Goal: Task Accomplishment & Management: Complete application form

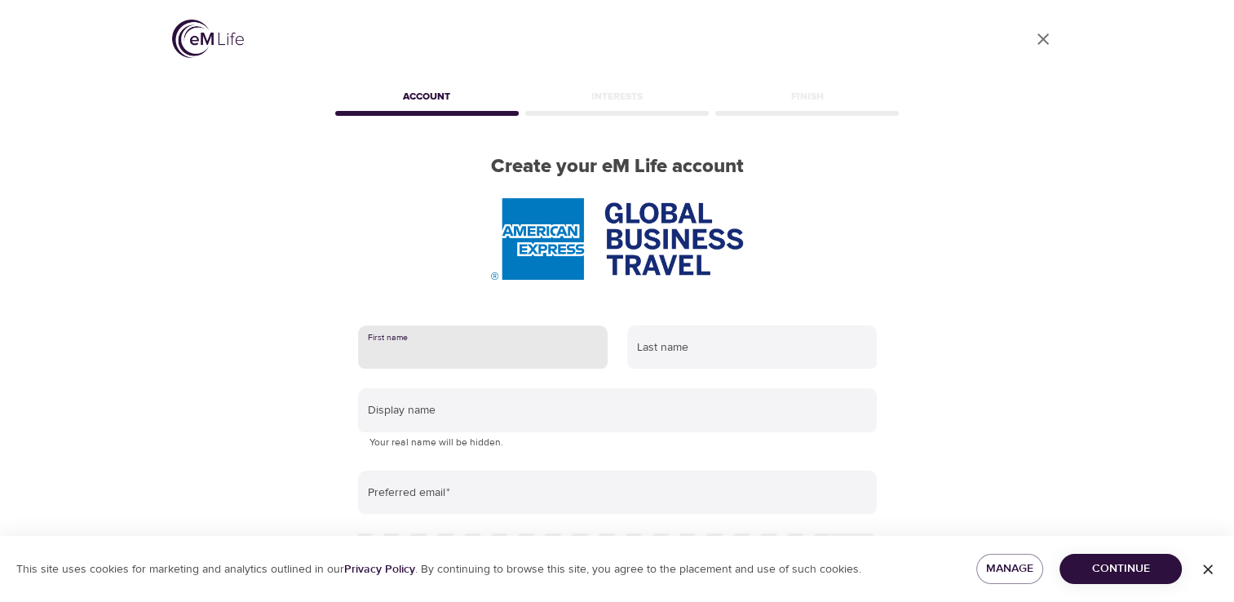
click at [440, 347] on input "text" at bounding box center [483, 347] width 250 height 44
type input "[PERSON_NAME]"
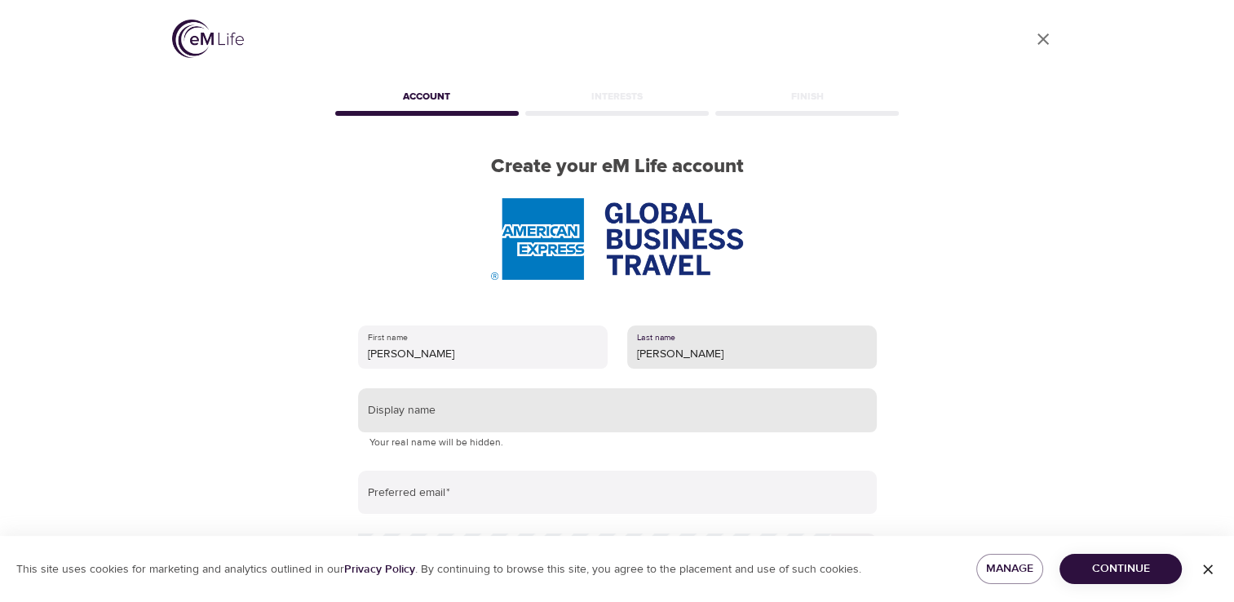
type input "[PERSON_NAME]"
click at [432, 396] on input "text" at bounding box center [617, 410] width 519 height 44
type input "M"
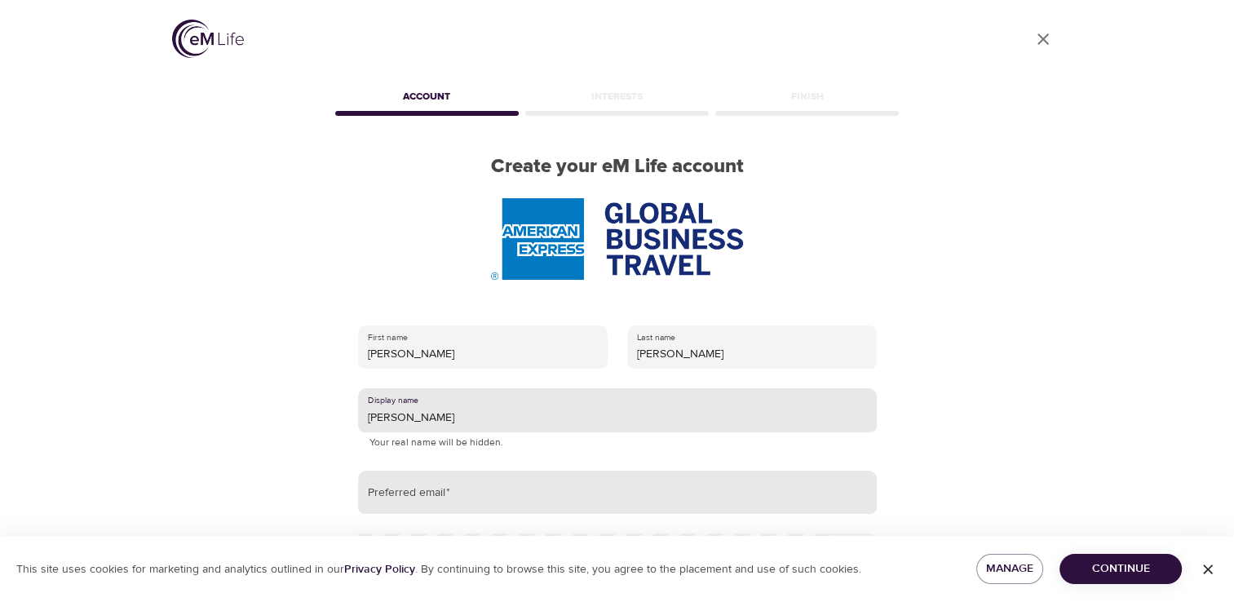
type input "[PERSON_NAME]"
click at [414, 459] on input "email" at bounding box center [617, 493] width 519 height 44
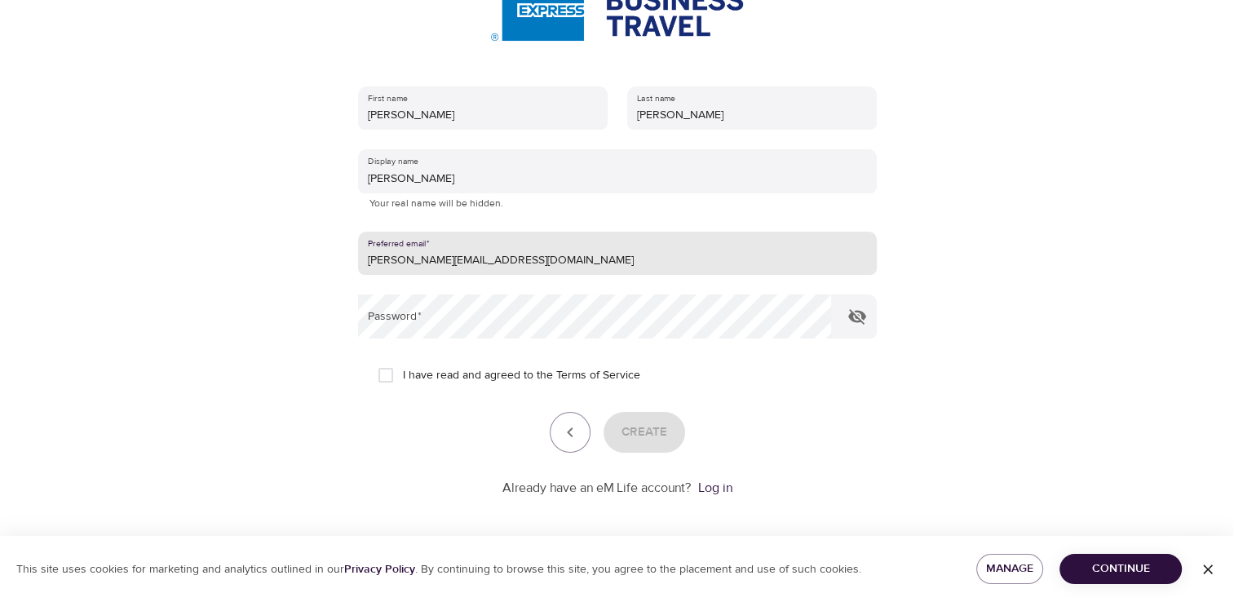
scroll to position [244, 0]
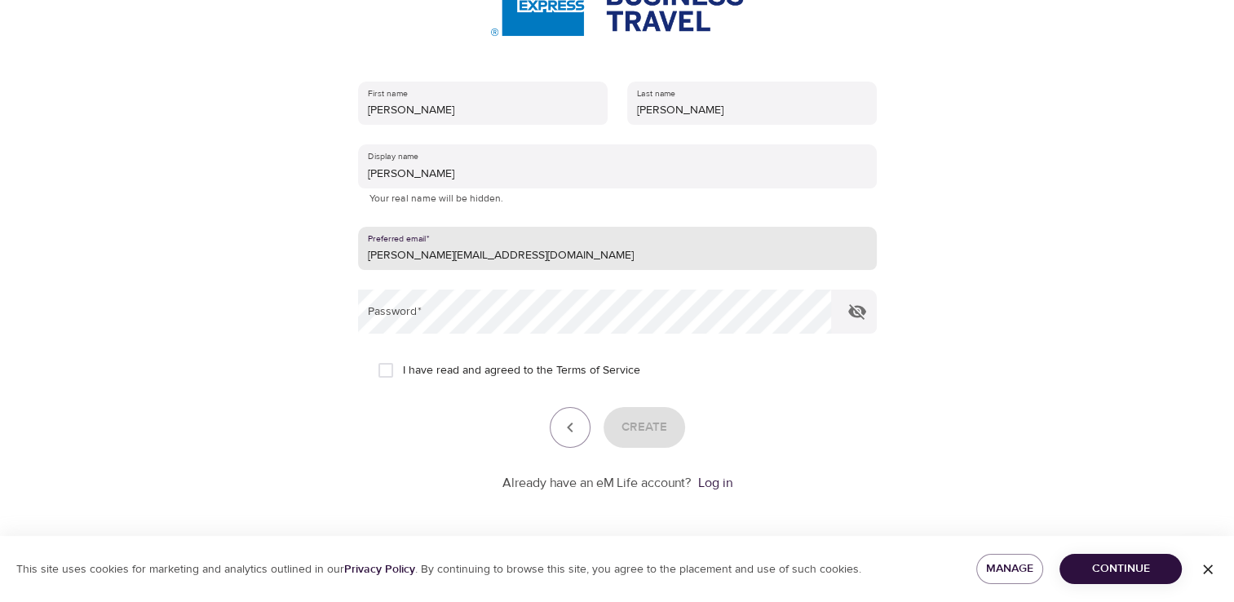
type input "[PERSON_NAME][EMAIL_ADDRESS][DOMAIN_NAME]"
click at [384, 367] on input "I have read and agreed to the Terms of Service" at bounding box center [386, 370] width 34 height 34
checkbox input "true"
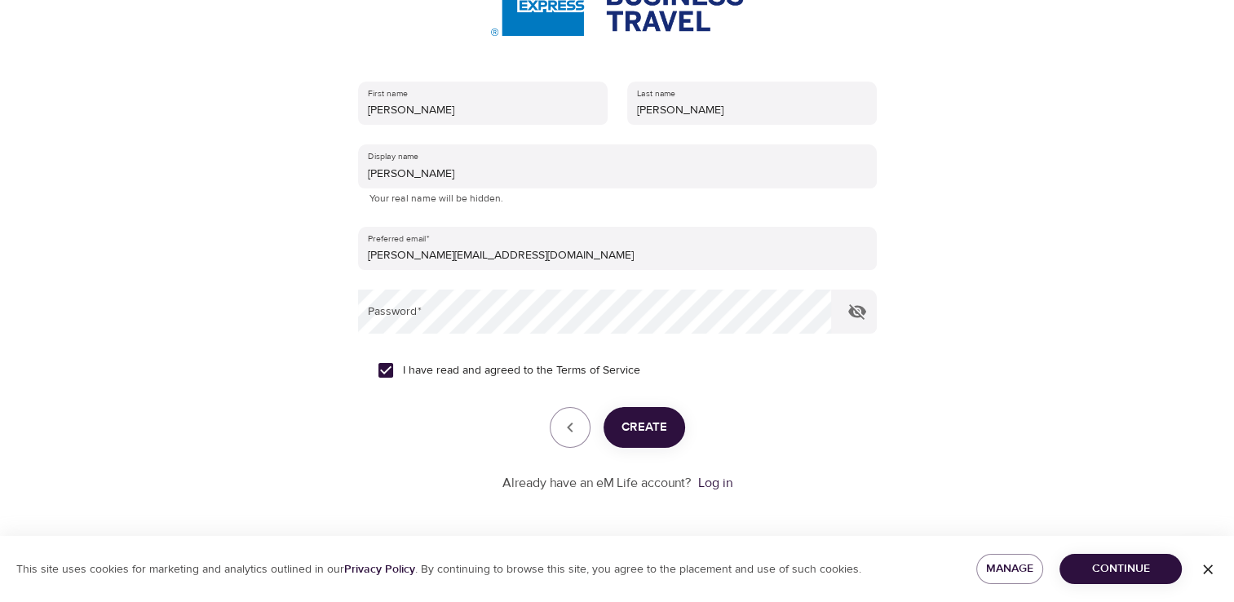
click at [641, 424] on span "Create" at bounding box center [645, 427] width 46 height 21
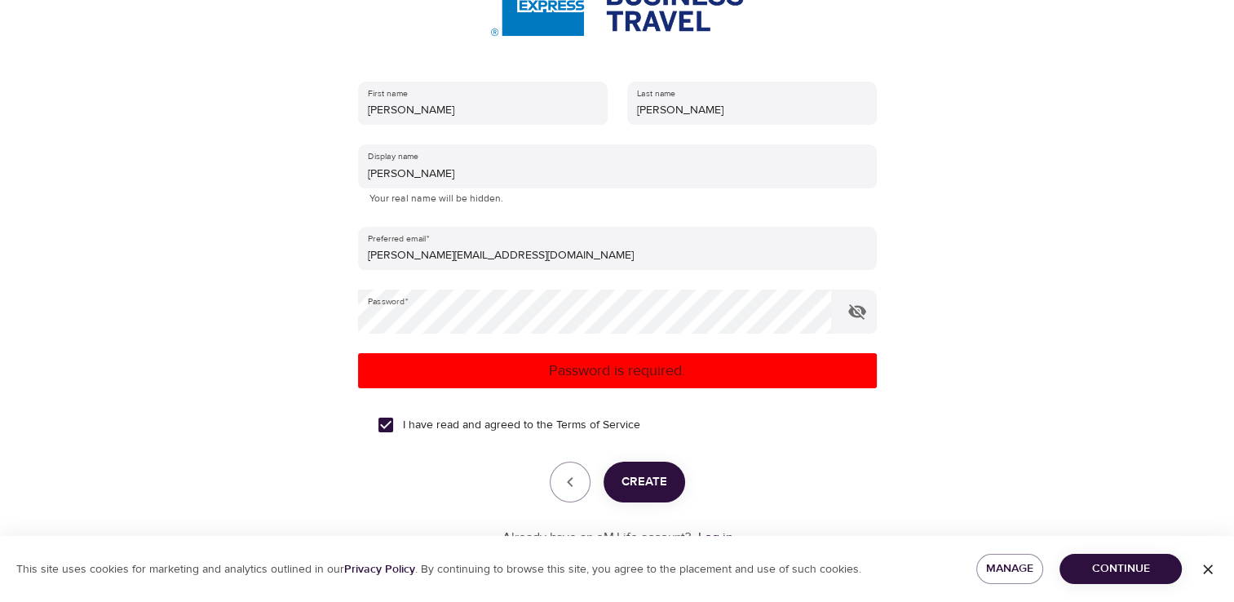
click at [588, 364] on p "Password is required." at bounding box center [618, 371] width 506 height 22
click at [588, 365] on p "Password is required." at bounding box center [618, 371] width 506 height 22
click at [827, 315] on icon "button" at bounding box center [857, 311] width 18 height 15
click at [827, 315] on icon "button" at bounding box center [858, 312] width 20 height 20
click at [682, 374] on p "Password is required." at bounding box center [618, 371] width 506 height 22
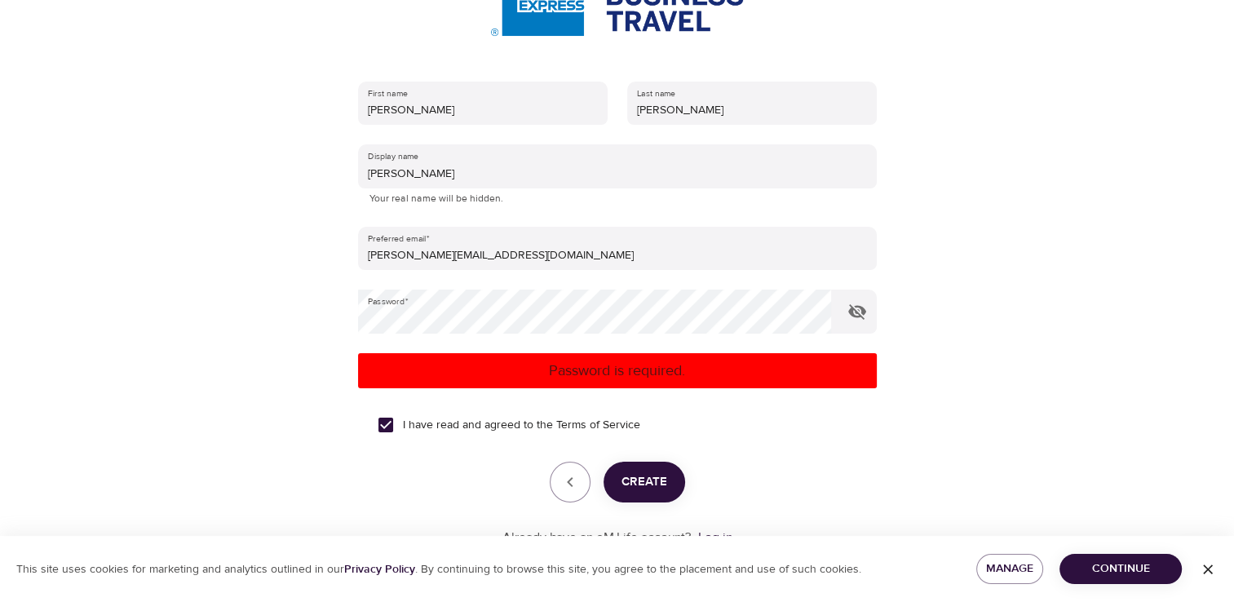
click at [631, 459] on span "Create" at bounding box center [645, 481] width 46 height 21
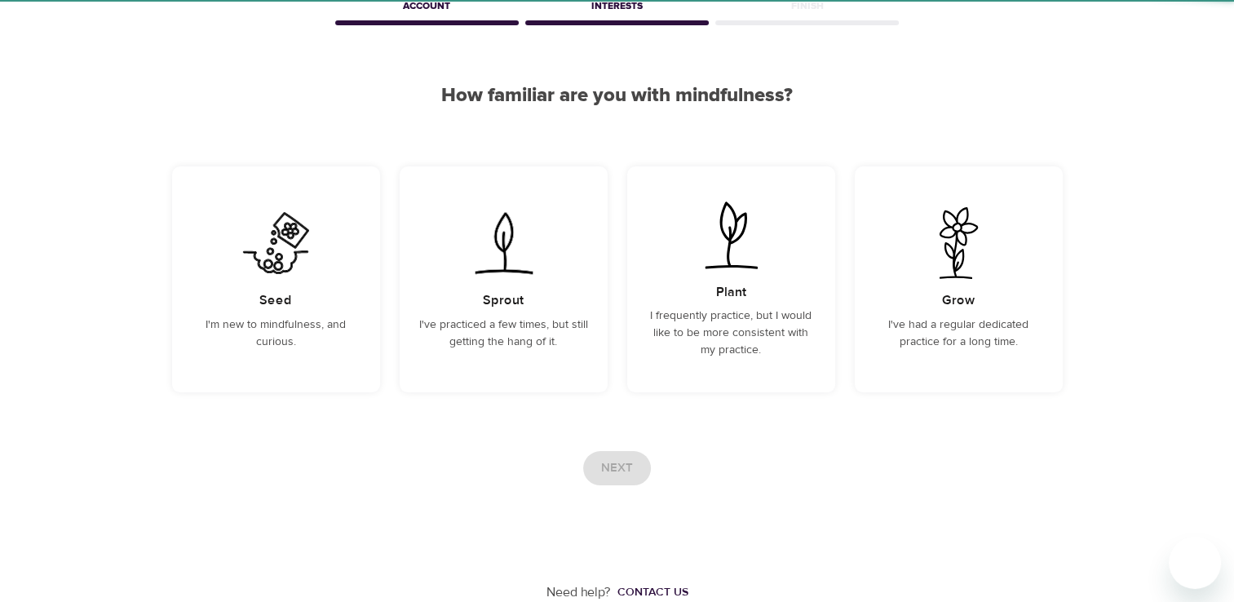
scroll to position [90, 0]
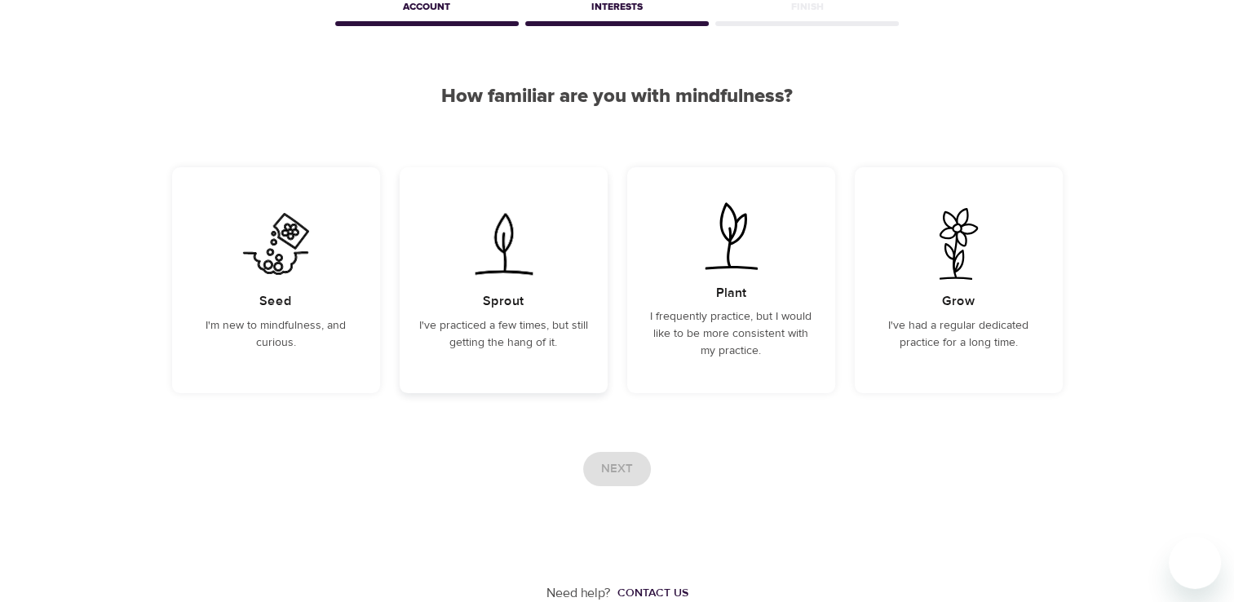
click at [522, 295] on h5 "Sprout" at bounding box center [503, 301] width 41 height 17
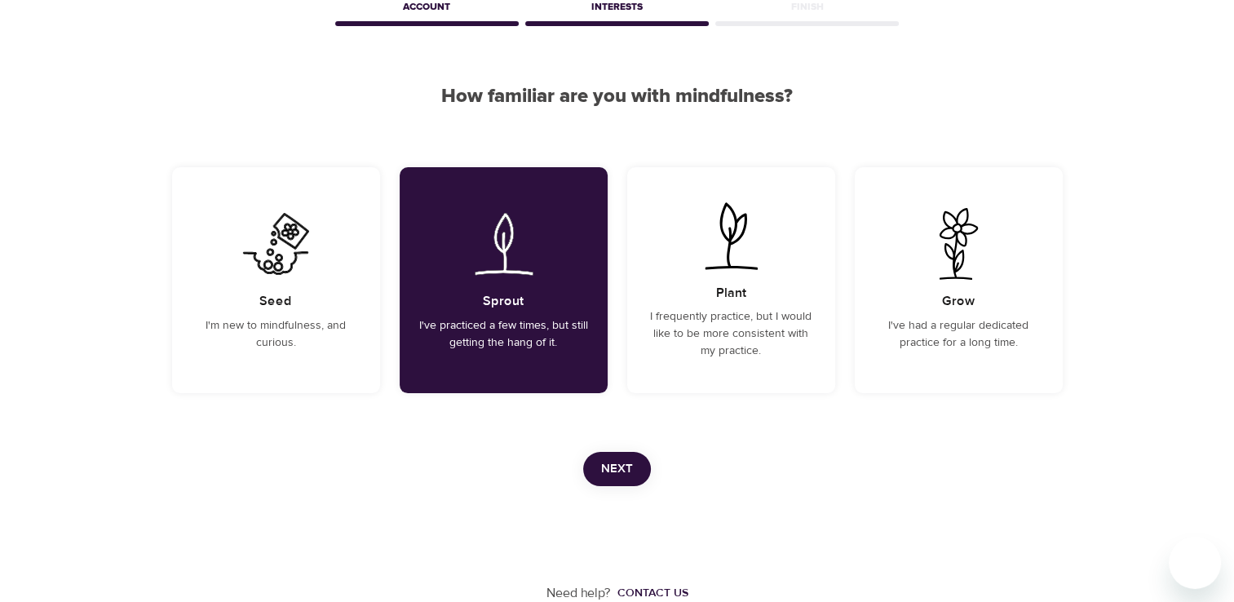
click at [626, 459] on span "Next" at bounding box center [617, 468] width 32 height 21
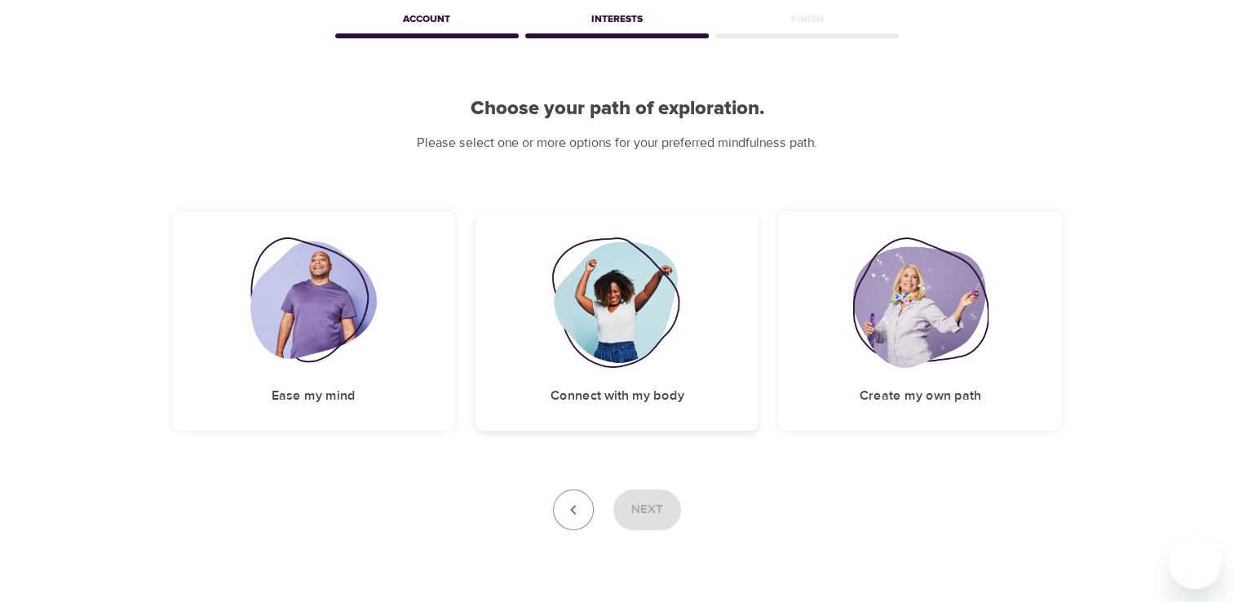
scroll to position [82, 0]
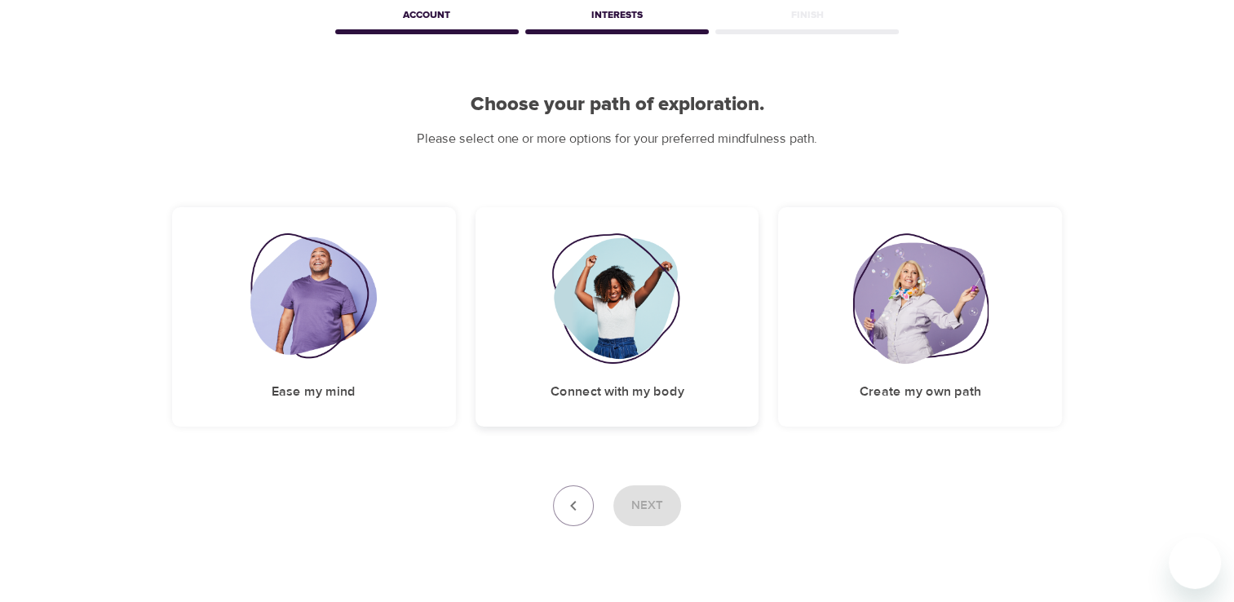
click at [657, 304] on img at bounding box center [617, 298] width 132 height 131
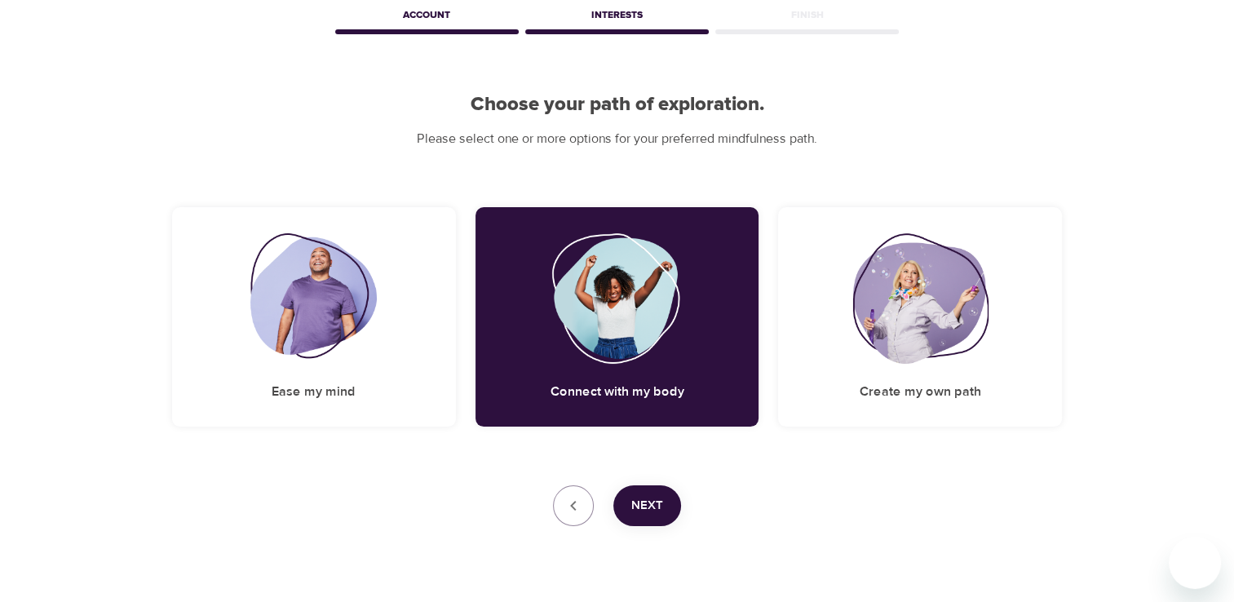
click at [644, 459] on span "Next" at bounding box center [647, 505] width 32 height 21
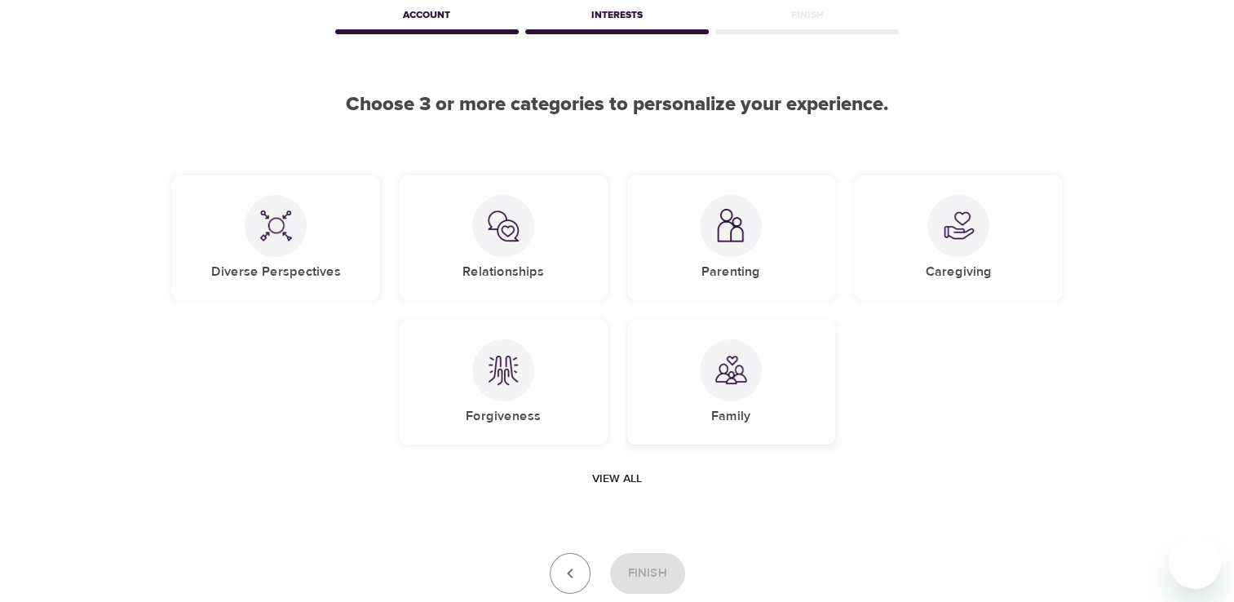
click at [746, 378] on img at bounding box center [731, 370] width 33 height 33
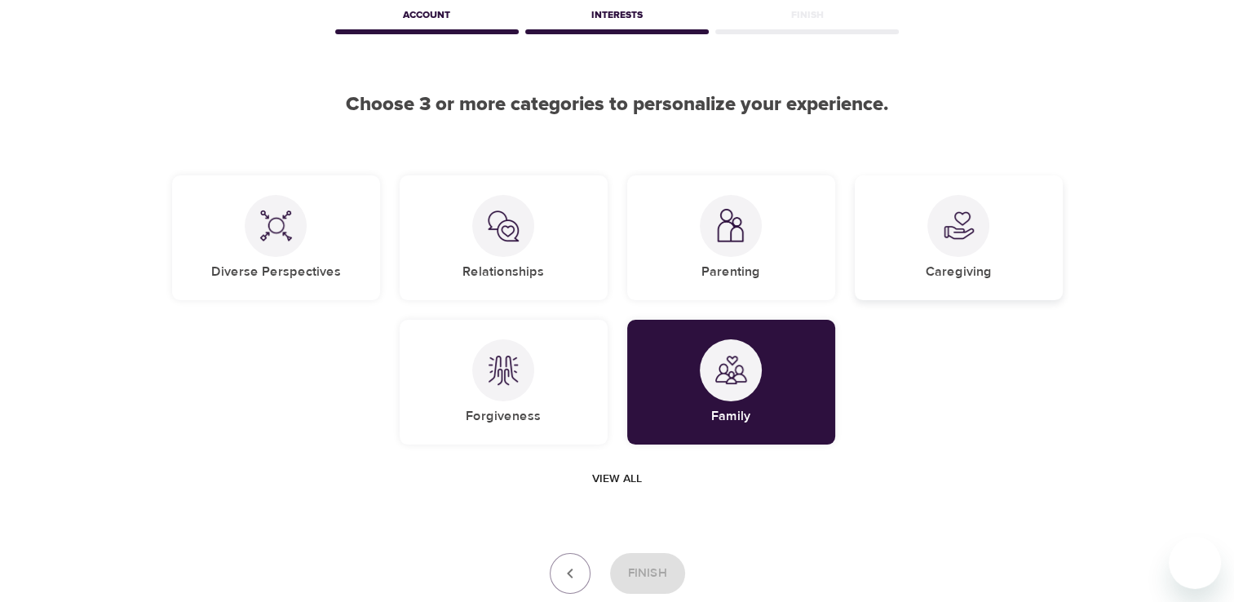
click at [827, 254] on div "Caregiving" at bounding box center [959, 237] width 208 height 125
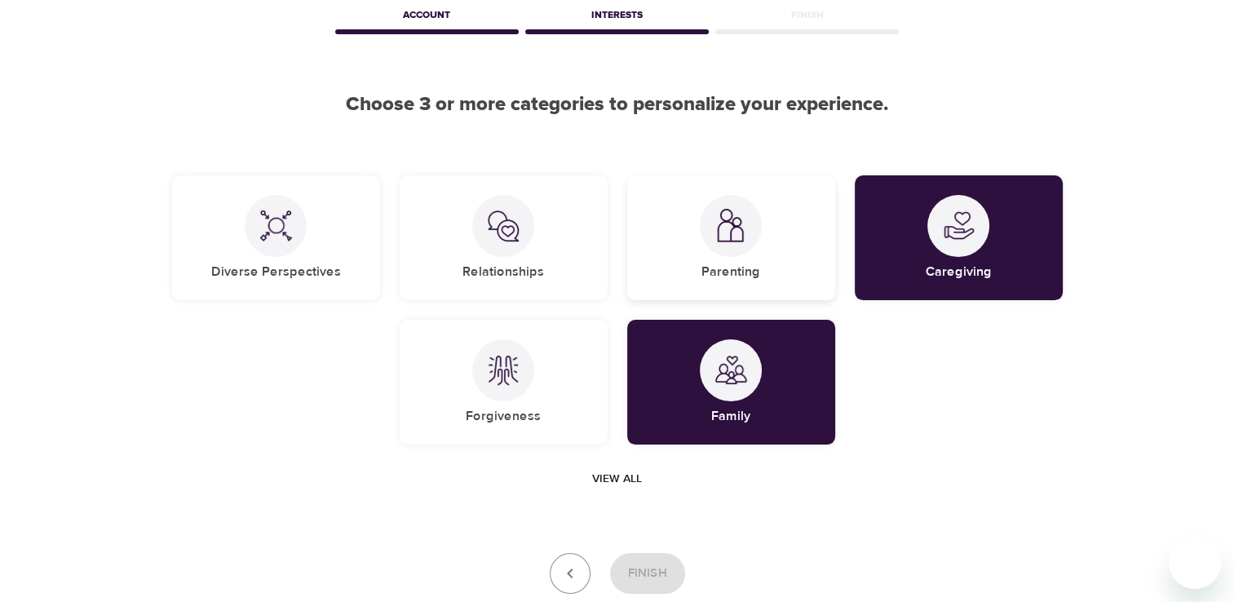
click at [737, 227] on img at bounding box center [731, 225] width 33 height 33
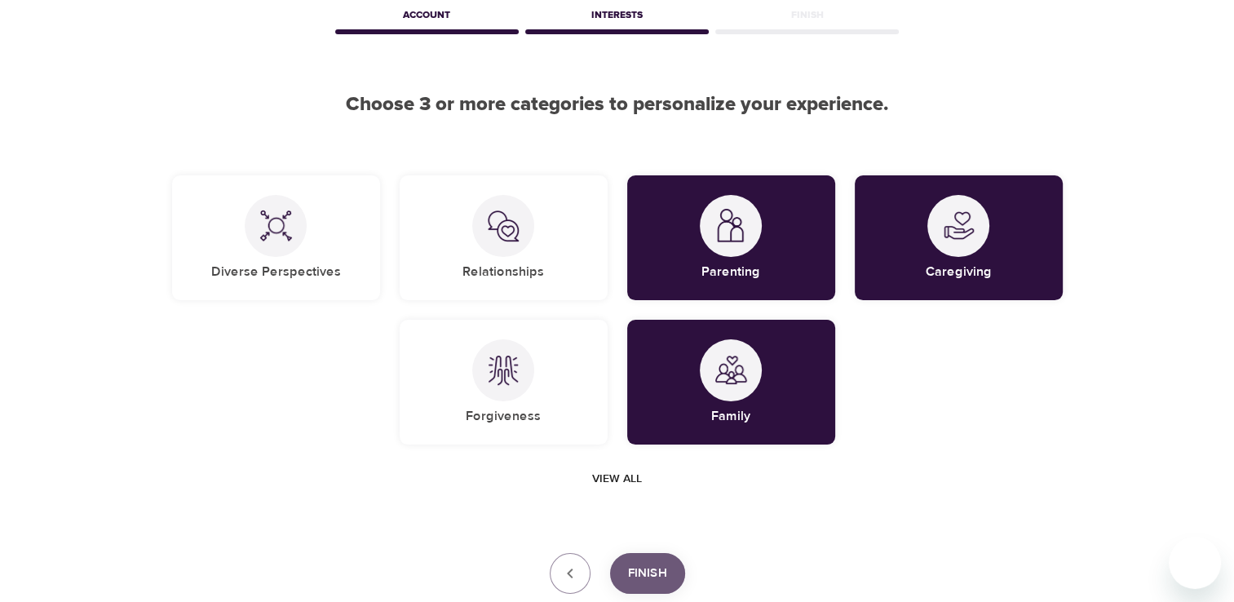
click at [656, 459] on span "Finish" at bounding box center [647, 573] width 39 height 21
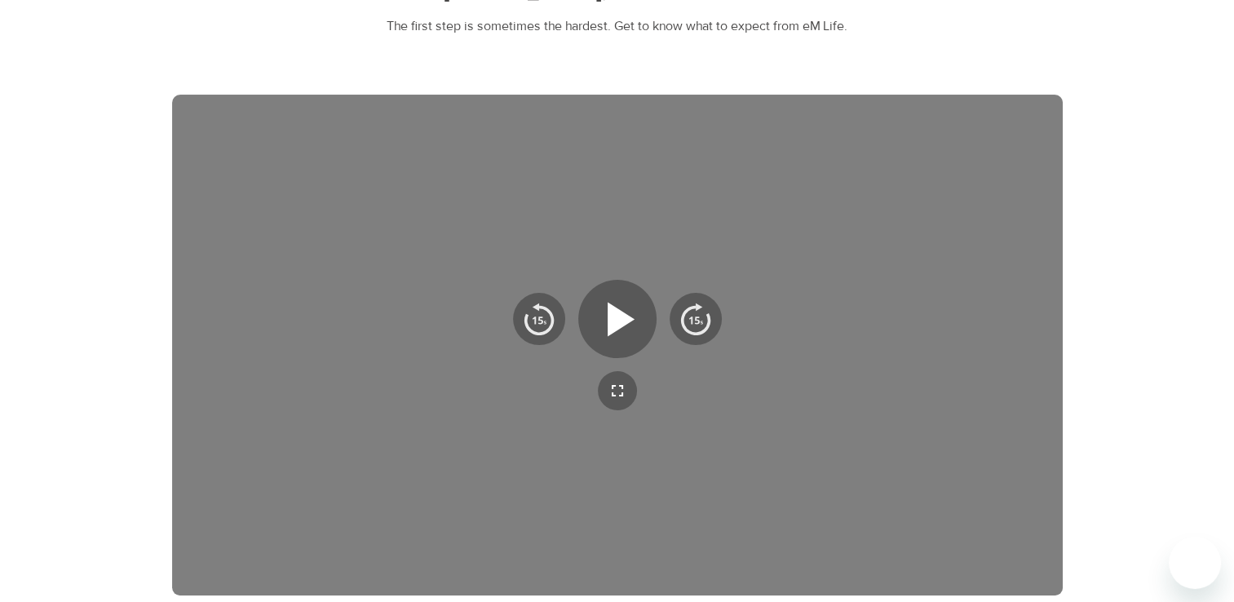
scroll to position [157, 0]
